Goal: Transaction & Acquisition: Purchase product/service

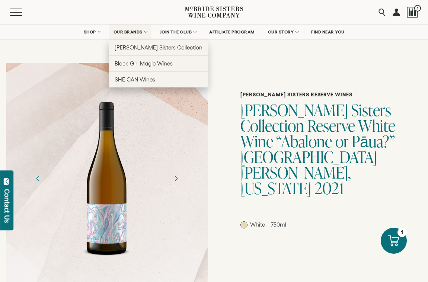
click at [131, 32] on span "OUR BRANDS" at bounding box center [128, 31] width 29 height 5
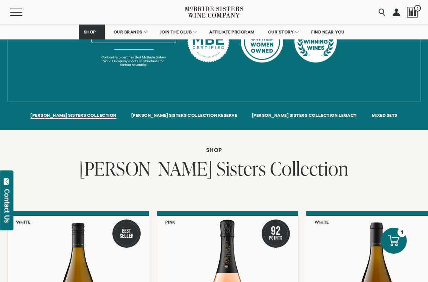
scroll to position [517, 0]
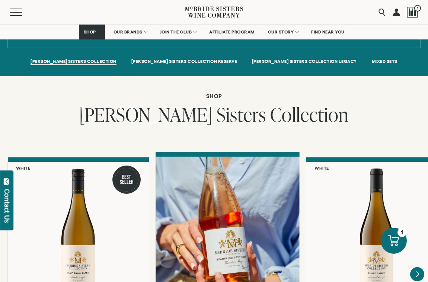
click at [214, 207] on div at bounding box center [228, 228] width 144 height 143
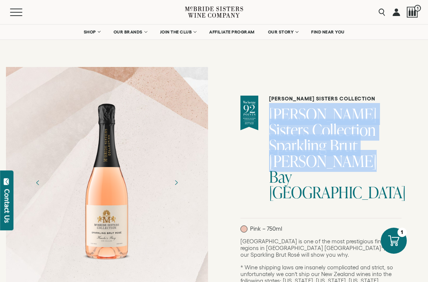
drag, startPoint x: 330, startPoint y: 166, endPoint x: 280, endPoint y: 118, distance: 69.0
click at [280, 118] on h1 "[PERSON_NAME] Sisters Collection Sparkling Brut [PERSON_NAME] Bay [GEOGRAPHIC_D…" at bounding box center [335, 153] width 133 height 94
copy h1 "[PERSON_NAME] Sisters Collection Sparkling Brut [PERSON_NAME] Bay [GEOGRAPHIC_D…"
